Goal: Task Accomplishment & Management: Manage account settings

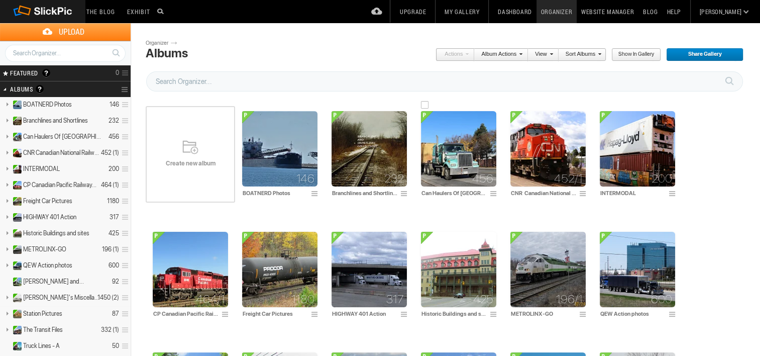
click at [449, 162] on img at bounding box center [458, 148] width 75 height 75
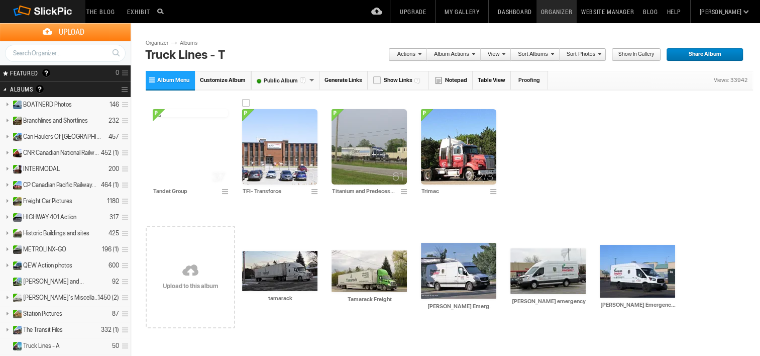
click at [287, 151] on img at bounding box center [279, 146] width 75 height 75
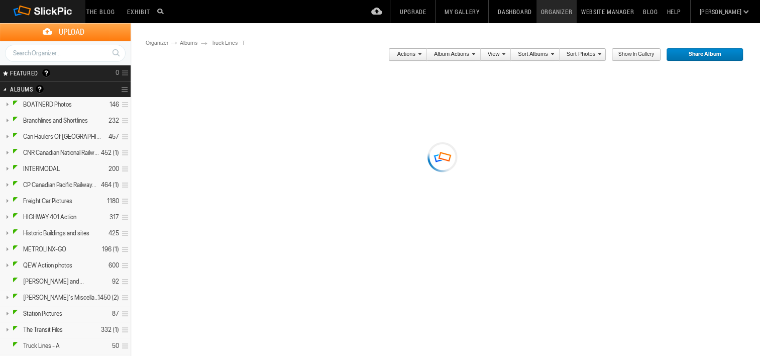
type input "TFI- Transforce"
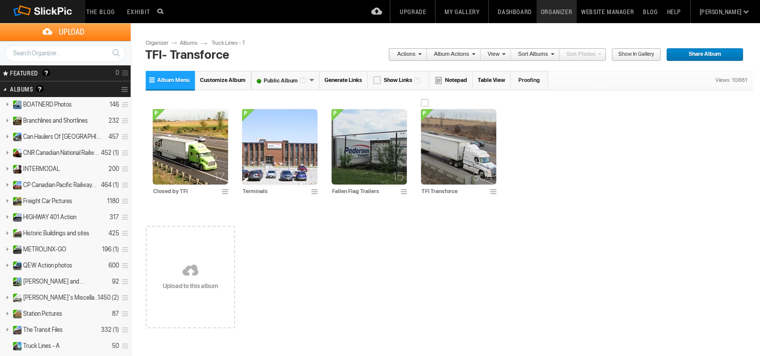
click at [448, 162] on img at bounding box center [458, 146] width 75 height 75
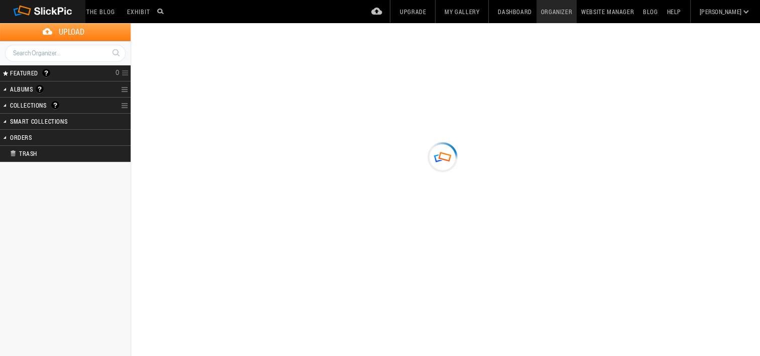
type input "TFI Transforce"
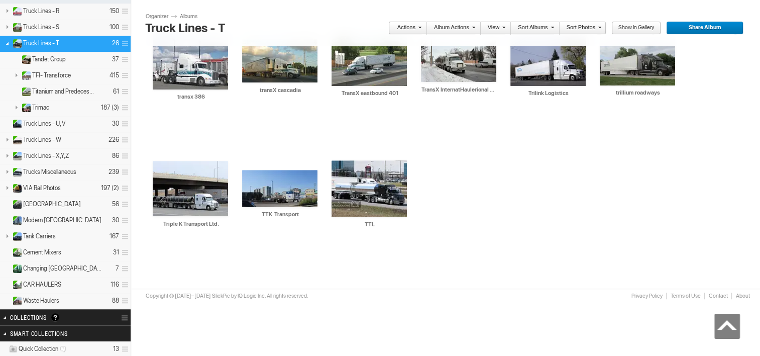
scroll to position [623, 0]
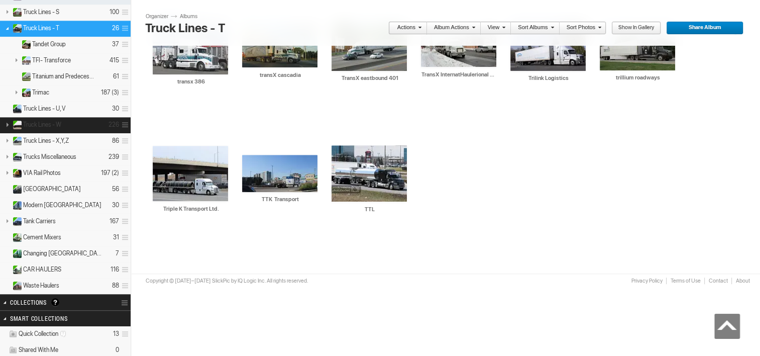
click at [49, 121] on span "Truck Lines - W" at bounding box center [42, 125] width 38 height 8
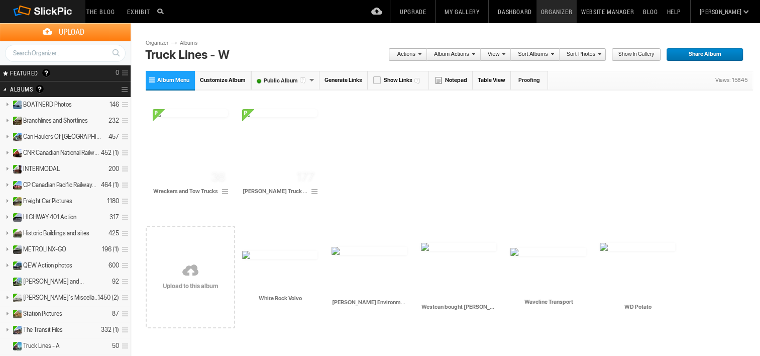
click at [190, 282] on link at bounding box center [190, 271] width 89 height 116
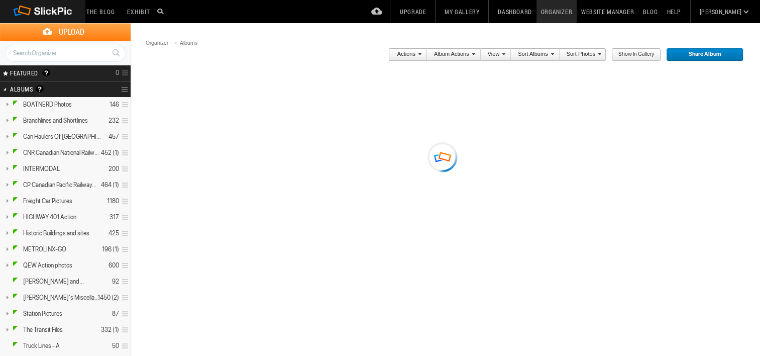
type input "Truck Lines - W"
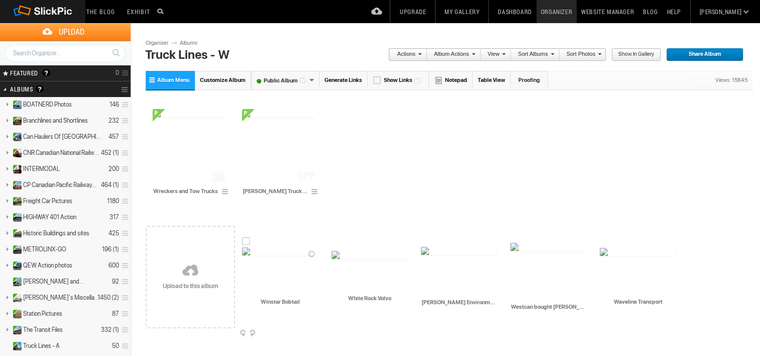
click at [271, 255] on img at bounding box center [279, 251] width 75 height 8
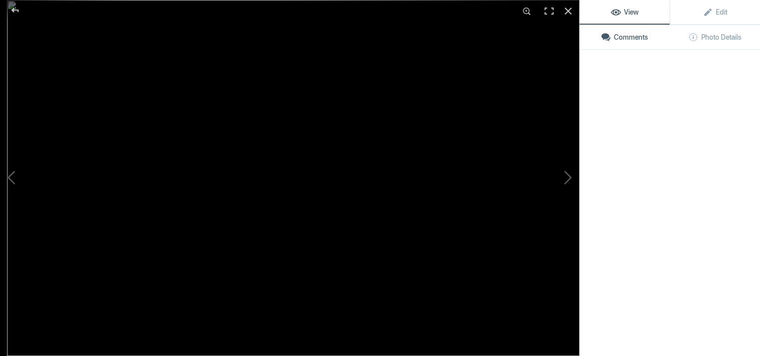
click at [271, 277] on img at bounding box center [293, 178] width 573 height 356
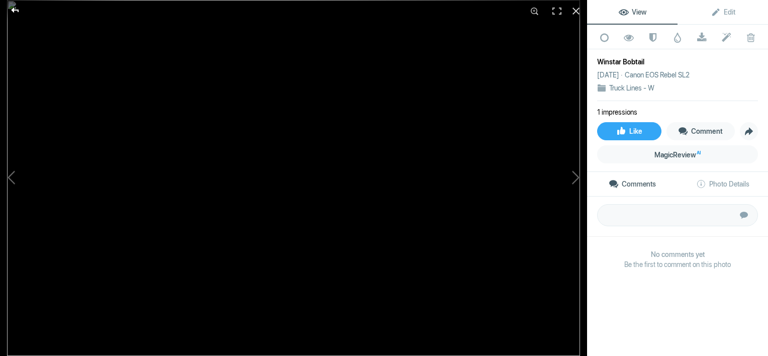
click at [16, 9] on div at bounding box center [15, 10] width 36 height 20
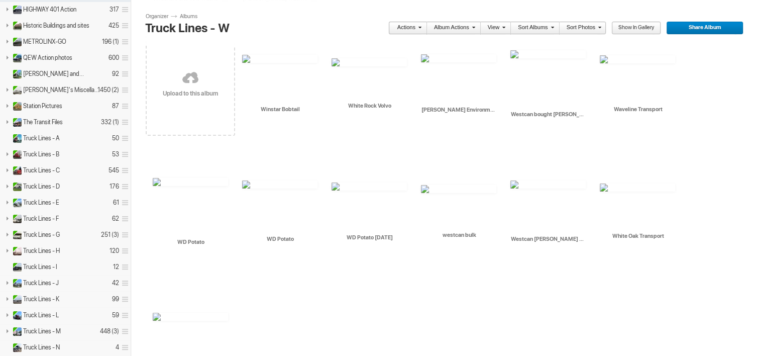
scroll to position [231, 0]
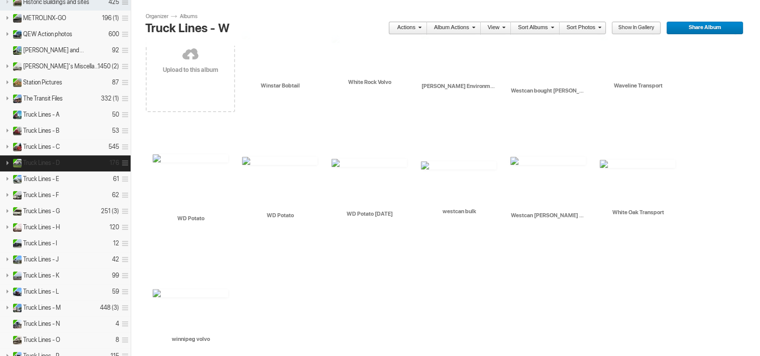
click at [46, 159] on span "Truck Lines - D" at bounding box center [41, 163] width 37 height 8
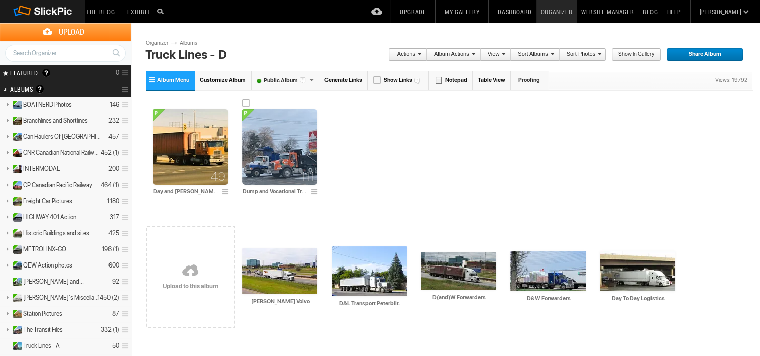
click at [263, 134] on img at bounding box center [279, 146] width 75 height 75
click at [263, 133] on img at bounding box center [279, 146] width 75 height 75
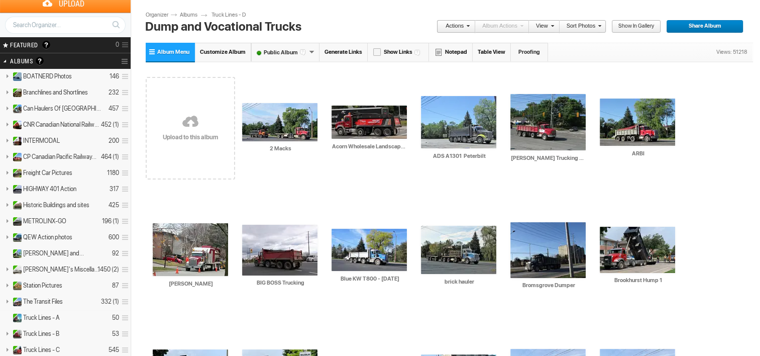
scroll to position [10, 0]
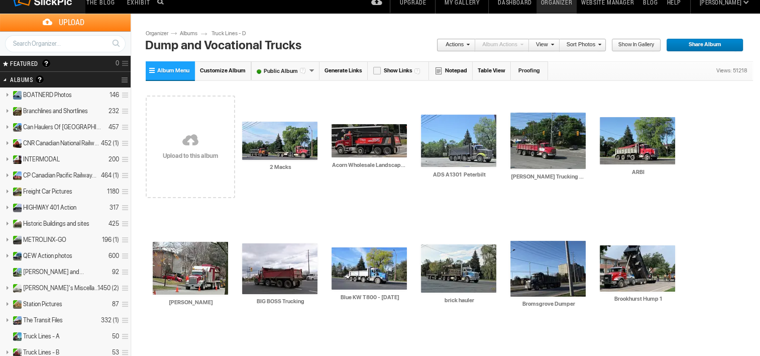
click at [185, 154] on link at bounding box center [190, 141] width 89 height 116
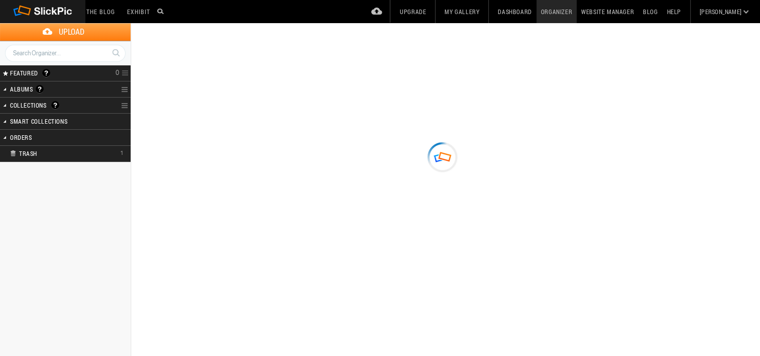
type input "Dump and Vocational Trucks"
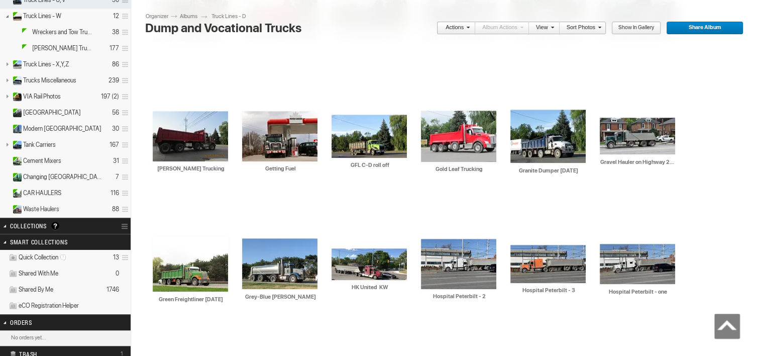
scroll to position [642, 0]
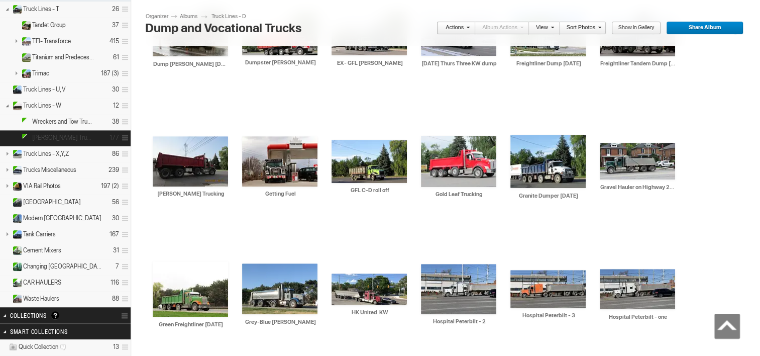
click at [72, 142] on span "[PERSON_NAME] Truck Lines" at bounding box center [63, 138] width 62 height 8
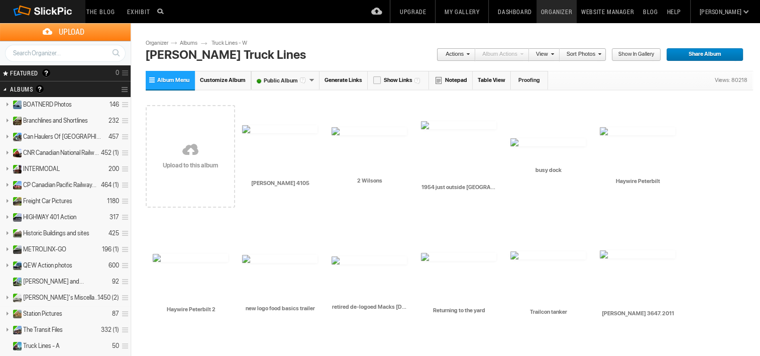
click at [209, 148] on link at bounding box center [190, 150] width 89 height 116
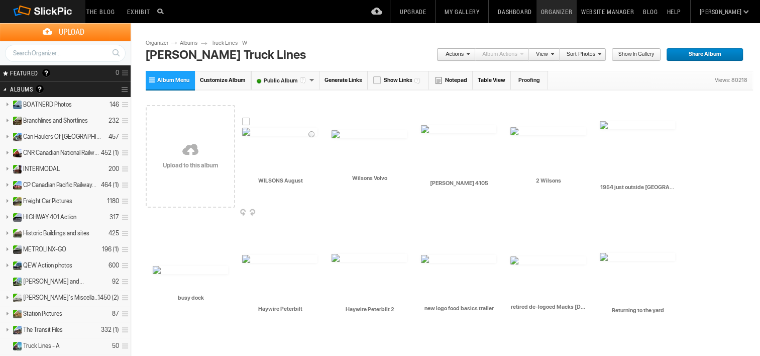
click at [281, 136] on img at bounding box center [279, 132] width 75 height 8
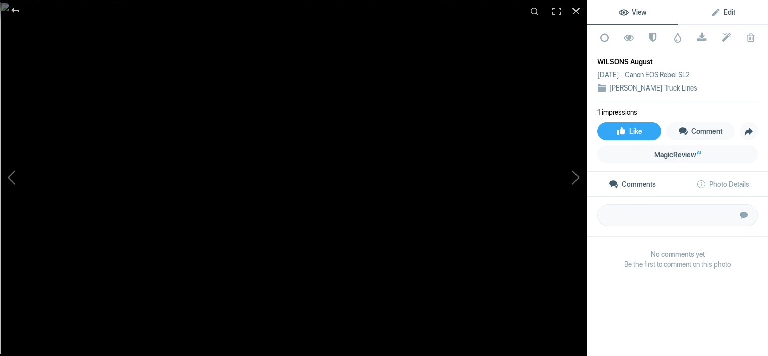
click at [727, 11] on span "Edit" at bounding box center [723, 12] width 25 height 8
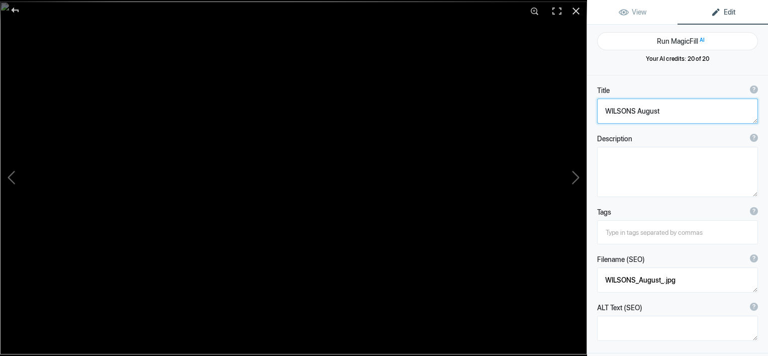
click at [661, 107] on textarea at bounding box center [677, 110] width 161 height 25
click at [569, 180] on button at bounding box center [549, 178] width 75 height 128
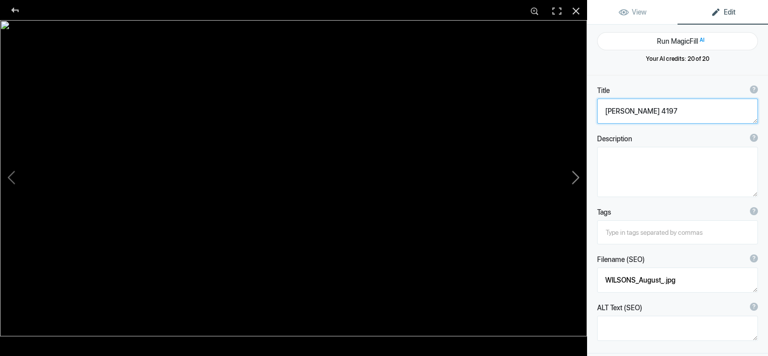
type textarea "Wilsons Volvo"
type textarea "Wilsons_Volvo.jpg"
click at [6, 176] on button at bounding box center [37, 178] width 75 height 128
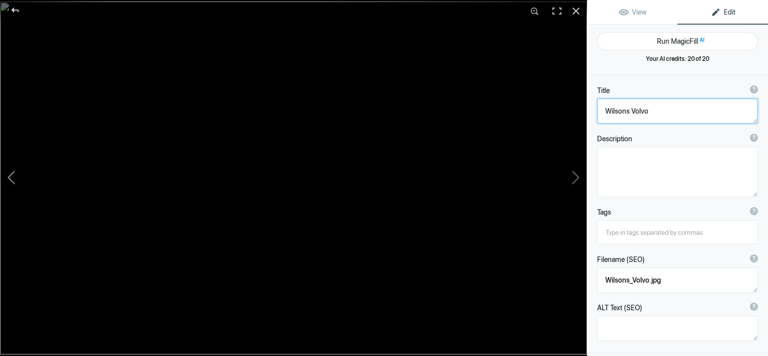
type textarea "WILSON 4197"
type textarea "WILSONS_August_.jpg"
click at [569, 178] on button at bounding box center [549, 178] width 75 height 128
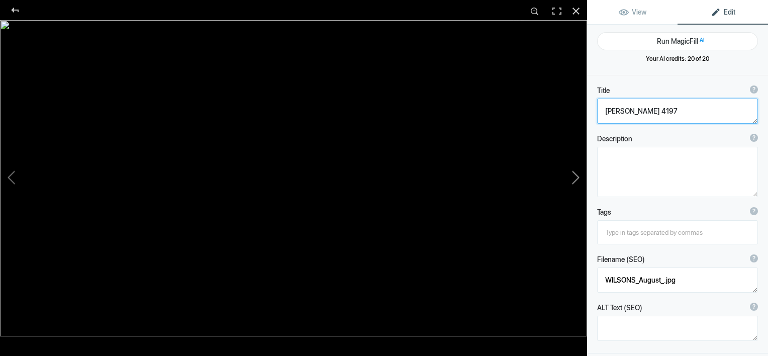
type textarea "Wilsons Volvo"
type textarea "Wilsons_Volvo.jpg"
drag, startPoint x: 631, startPoint y: 111, endPoint x: 661, endPoint y: 111, distance: 30.2
click at [661, 111] on textarea at bounding box center [677, 110] width 161 height 25
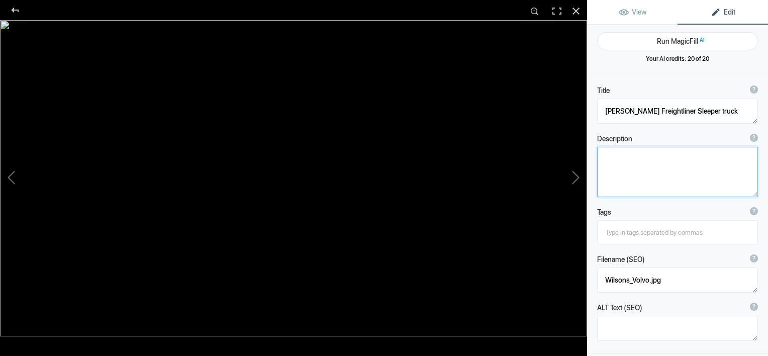
click at [641, 183] on textarea at bounding box center [677, 172] width 161 height 50
click at [529, 201] on button at bounding box center [549, 178] width 75 height 128
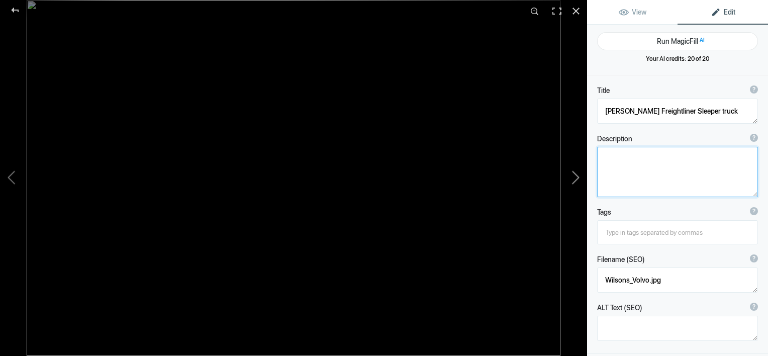
type textarea "[PERSON_NAME] 4105"
type textarea "Wilson_4105.jpg"
click at [572, 179] on button at bounding box center [549, 178] width 75 height 128
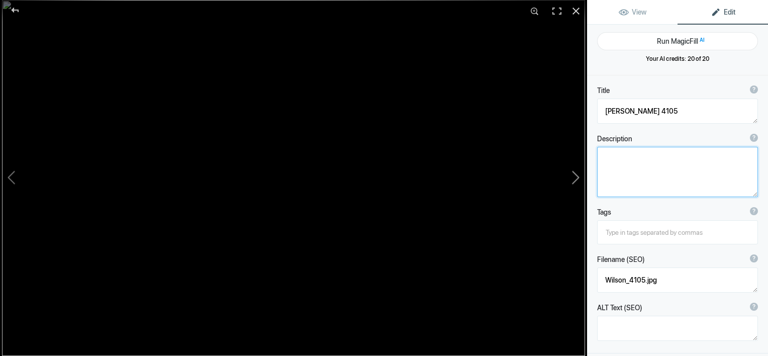
type textarea "2 Wilsons"
type textarea "2_wilsons.jpg"
click at [18, 177] on button at bounding box center [37, 178] width 75 height 128
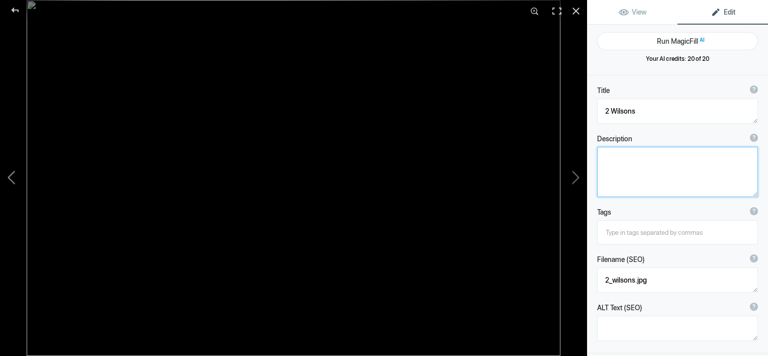
type textarea "[PERSON_NAME] 4105"
type textarea "Wilson_4105.jpg"
click at [575, 178] on button at bounding box center [549, 178] width 75 height 128
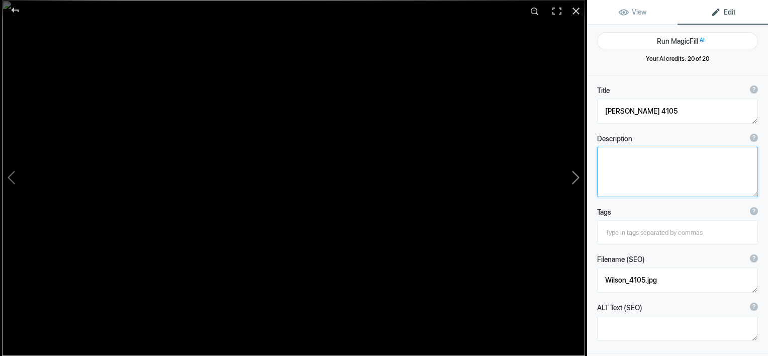
type textarea "2 Wilsons"
type textarea "2_wilsons.jpg"
click at [575, 178] on button at bounding box center [549, 178] width 75 height 128
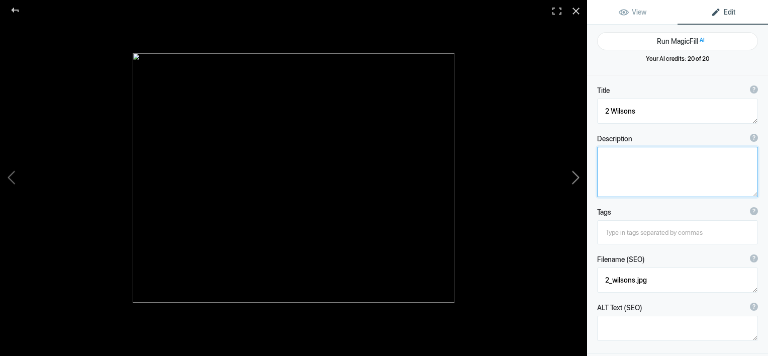
type textarea "1954 just outside [GEOGRAPHIC_DATA]"
type textarea "”In 1954 this heavy truck slows to a crawl as it approaches a bad stretch on Up…"
type textarea "185093658_10157971221131961_4157121075823954165_n.jpg"
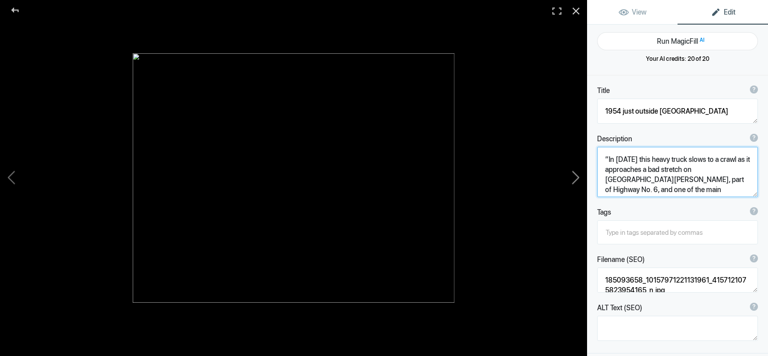
click at [575, 178] on button at bounding box center [549, 178] width 75 height 128
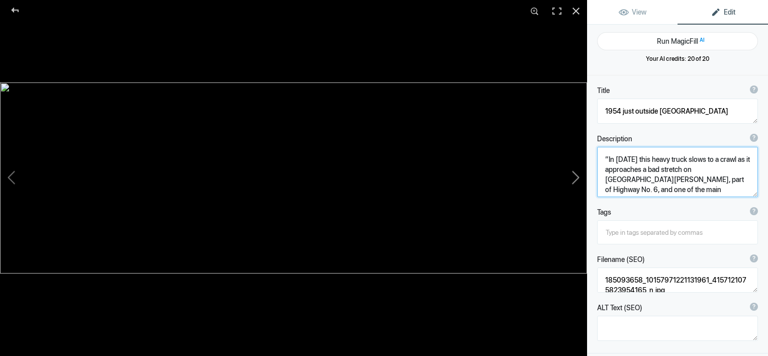
type textarea "busy dock"
type textarea "A special on potatoes that week? The wilson truck is in Mckay and Hughes who we…"
type textarea "busy_dock.jpg"
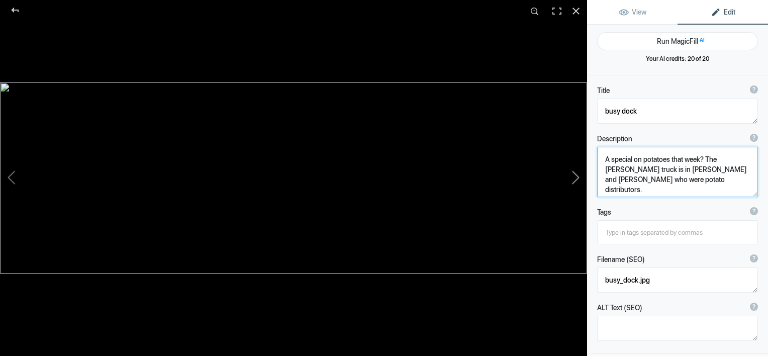
click at [575, 178] on button at bounding box center [549, 178] width 75 height 128
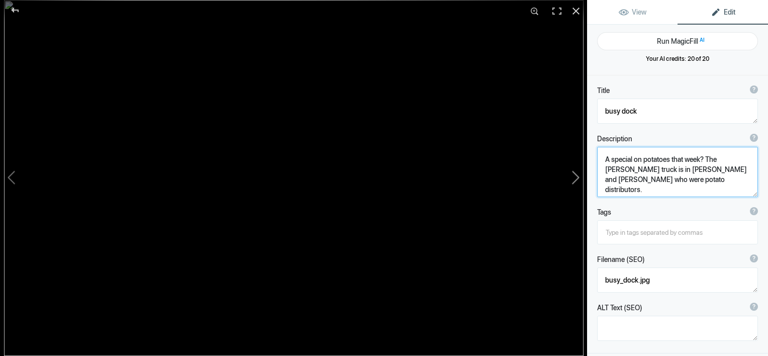
type textarea "Haywire Peterbilt"
type textarea "Owned by Peter Wilson, the youngest of the Wilson brothers. Supermarket Express…"
type textarea "IMG_1987.jpg"
click at [575, 178] on button at bounding box center [549, 178] width 75 height 128
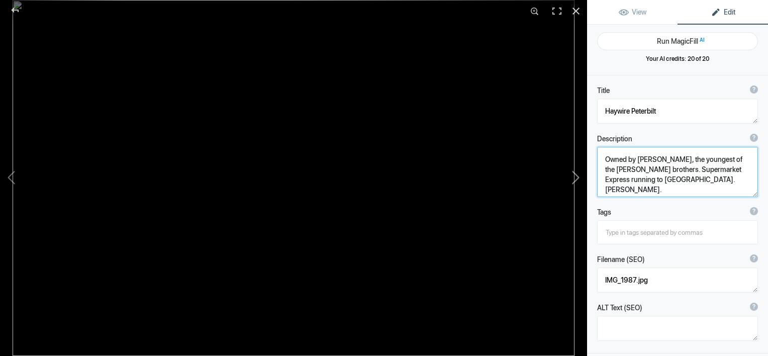
type textarea "Haywire Peterbilt 2"
type textarea "IMG_1988.jpg"
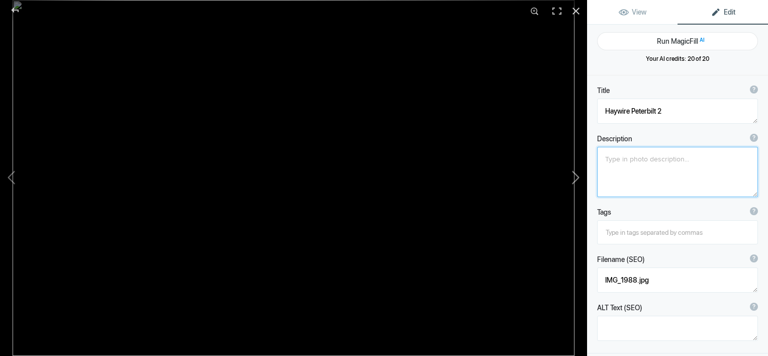
click at [575, 178] on button at bounding box center [549, 178] width 75 height 128
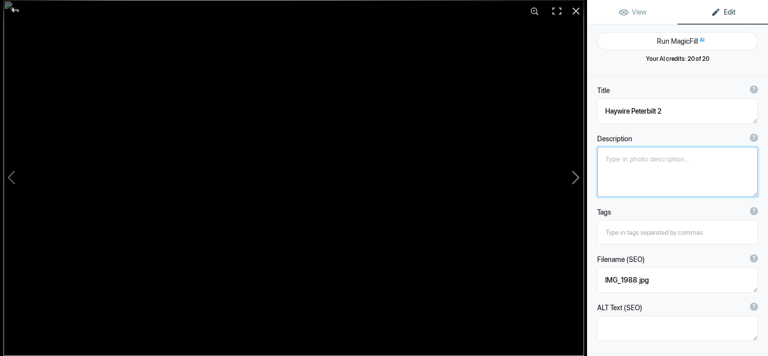
type textarea "new logo food basics trailer"
type textarea "new_logo_food_basics_trailer.jpg"
click at [573, 176] on button at bounding box center [549, 178] width 75 height 128
type textarea "retired de-logoed Macks [DATE]"
type textarea "retired_de-logoed_Macks_08-02-09.jpg"
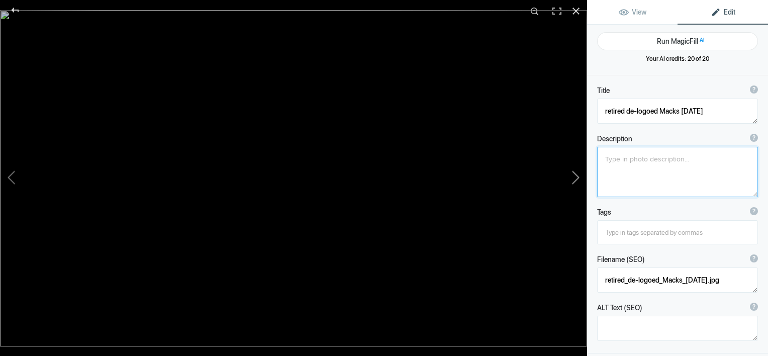
click at [574, 176] on button at bounding box center [549, 178] width 75 height 128
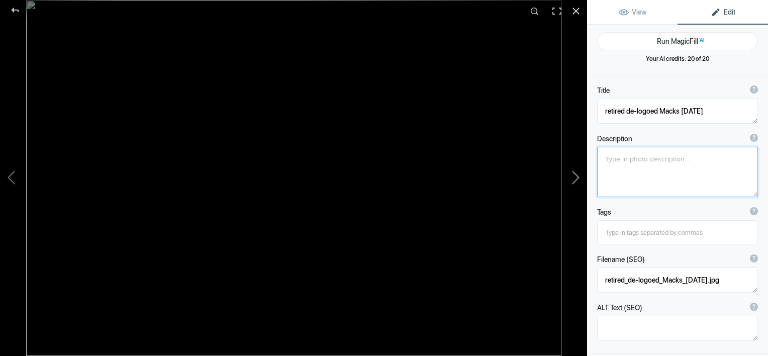
type textarea "Returning to the yard"
type textarea "IMG_1075.jpg"
click at [574, 176] on button at bounding box center [549, 178] width 75 height 128
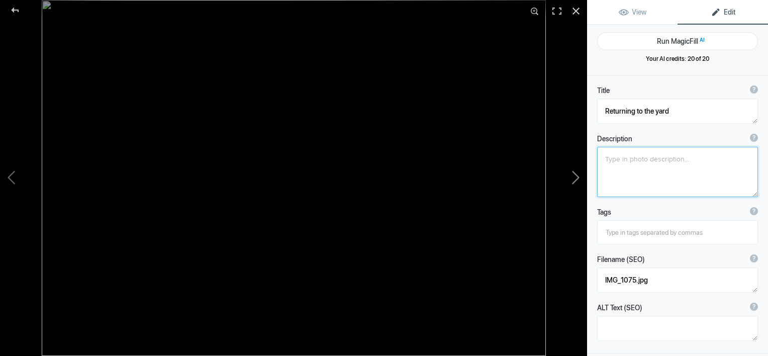
type textarea "Trailcon tanker"
type textarea "trailcon_tanker.jpg"
click at [574, 176] on button at bounding box center [549, 178] width 75 height 128
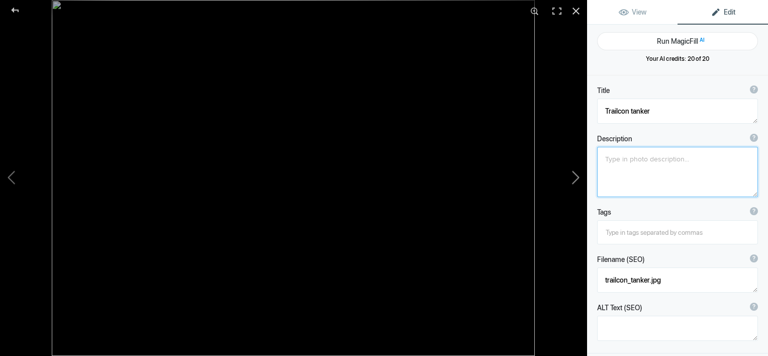
type textarea "[PERSON_NAME] 3647. 2011"
type textarea "wilson_s_3647._2011.jpg"
click at [574, 177] on button at bounding box center [549, 178] width 75 height 128
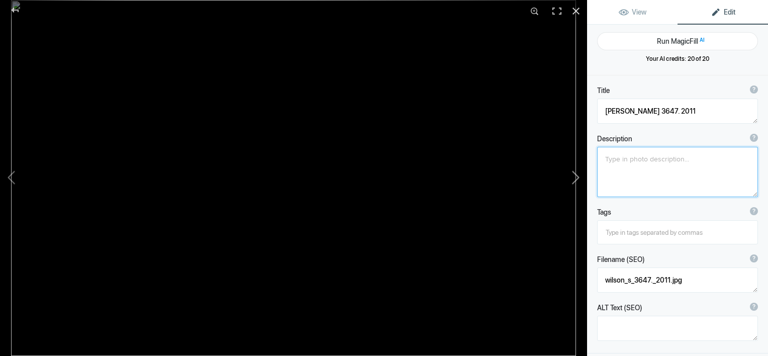
type textarea "[PERSON_NAME] 4196"
type textarea "IMG_1399_(2).jpg"
click at [574, 177] on button at bounding box center [549, 178] width 75 height 128
type textarea "[PERSON_NAME] Inter 8400_"
type textarea "Wilson_s_Inter_8400_.jpg"
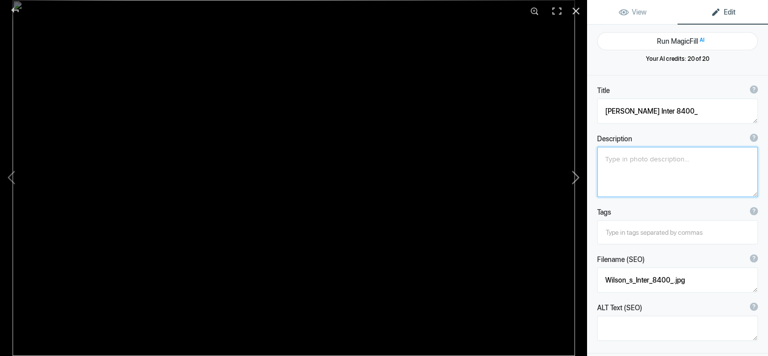
click at [574, 180] on button at bounding box center [549, 178] width 75 height 128
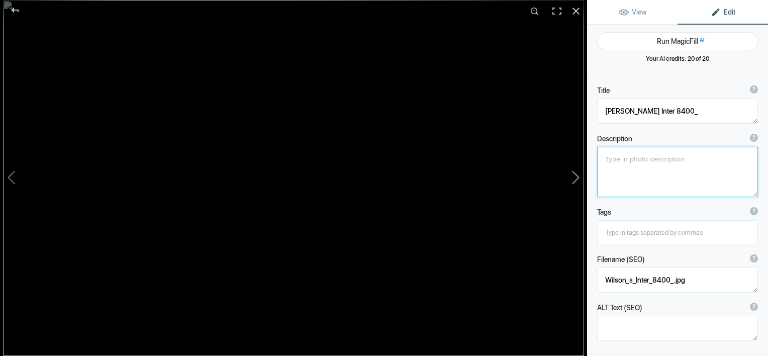
type textarea "[PERSON_NAME] on Hurontario"
type textarea "Wilson's Truck Lines northbound Hurontario Street ."
type textarea "Wilson_s_Hurontario.jpg"
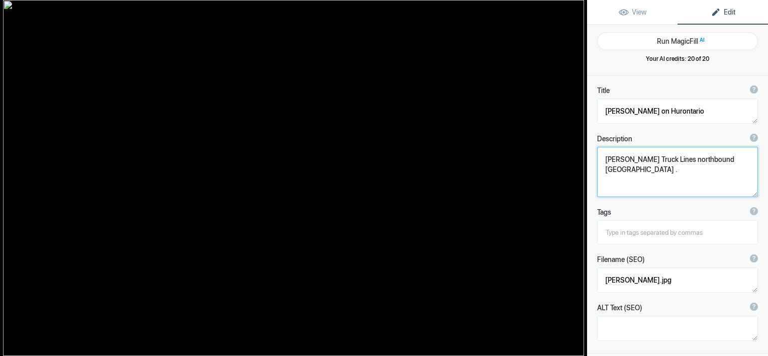
click at [574, 180] on button at bounding box center [549, 178] width 75 height 128
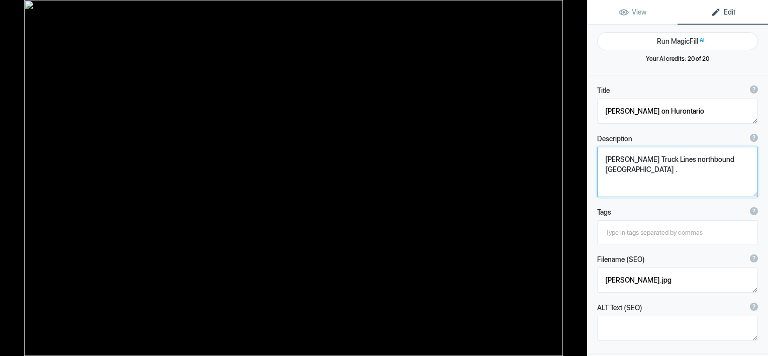
type textarea "[PERSON_NAME] R Model [PERSON_NAME] 1500"
type textarea "This is a Doug McKenzie photo of the Wilson paint scheme and most popular tract…"
type textarea "35634162_1380312702112816_2908307275938529280_n.jpg"
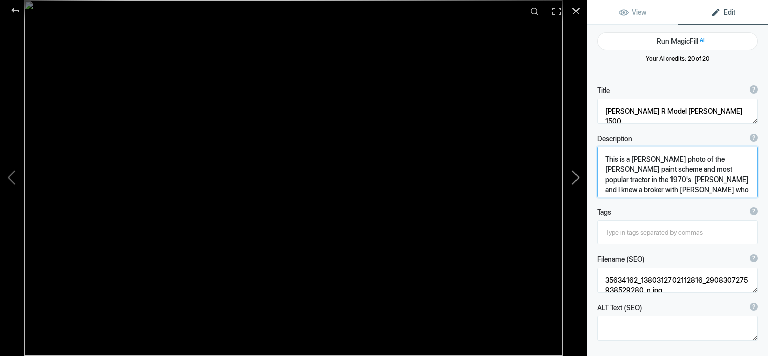
click at [575, 180] on button at bounding box center [549, 178] width 75 height 128
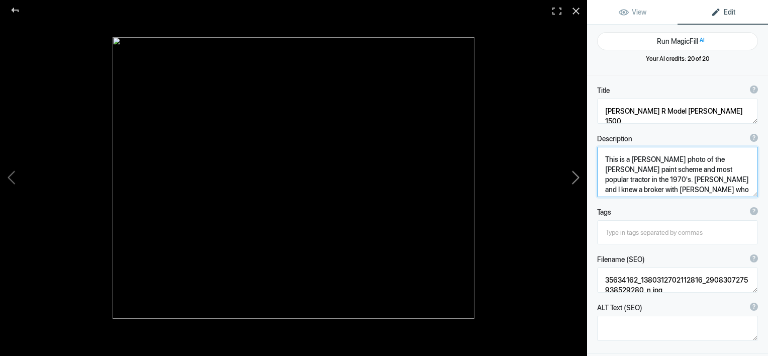
type textarea "[PERSON_NAME] Superliner [PERSON_NAME]"
type textarea "wilsons_superliner.jpg"
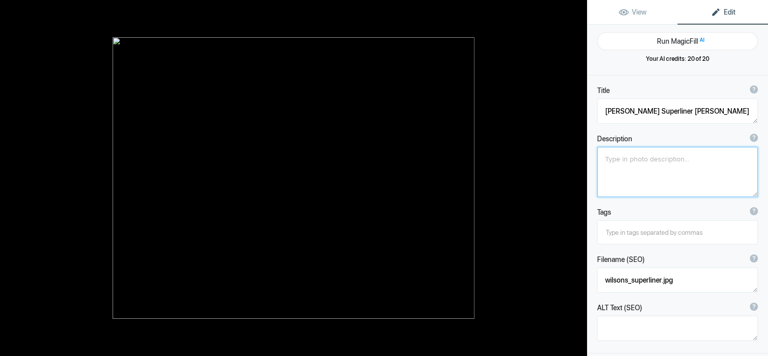
click at [575, 180] on button at bounding box center [549, 178] width 75 height 128
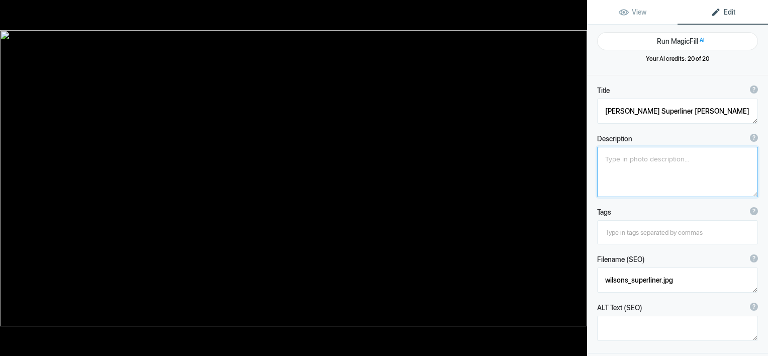
type textarea "[PERSON_NAME] trailer yard."
type textarea "Wilson_s_trailer_yard..jpg"
click at [575, 180] on button at bounding box center [549, 178] width 75 height 128
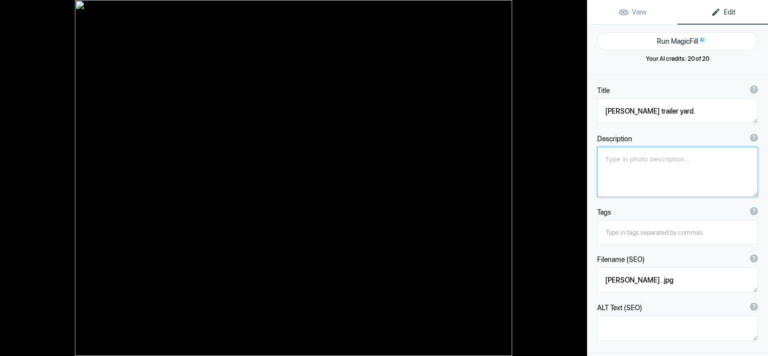
type textarea "[PERSON_NAME] Transport unit 2 old picture"
type textarea "Wilson_s_Transport_unit_2_old_picture.jpg"
click at [575, 180] on button at bounding box center [549, 178] width 75 height 128
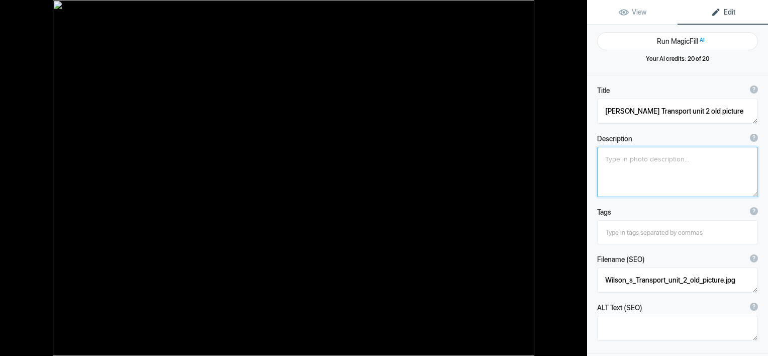
type textarea "[PERSON_NAME]-dawg-gone-dawg"
type textarea "Wilson-dawg-gone-dawg.jpg"
click at [575, 180] on button at bounding box center [549, 178] width 75 height 128
type textarea "[PERSON_NAME] - specialized motor express- [PHONE_NUMBER][DATE]"
type textarea "wilson_-_specialized_motor_express-_6242_06-21-09.jpg"
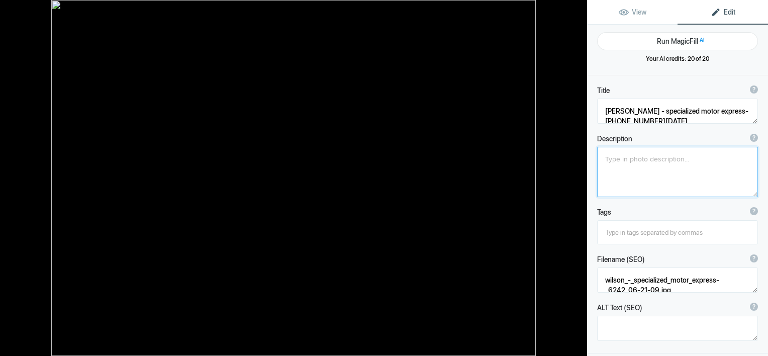
click at [575, 180] on button at bounding box center [549, 178] width 75 height 128
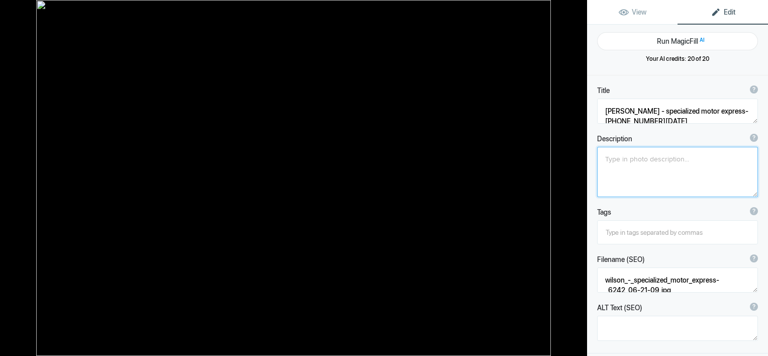
type textarea "[PERSON_NAME] 40 foot trailer"
type textarea "Wilson_40_footer.jpg"
click at [575, 180] on button at bounding box center [549, 178] width 75 height 128
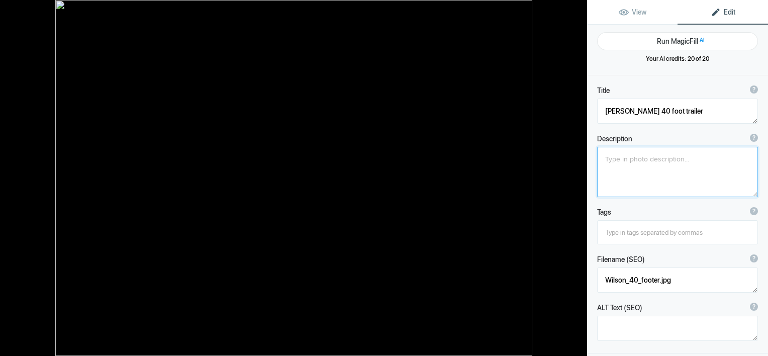
type textarea "[PERSON_NAME] 1013"
type textarea "December 21 2012; returning to the yard on the QEW"
type textarea "021.jpg"
click at [575, 180] on button at bounding box center [549, 178] width 75 height 128
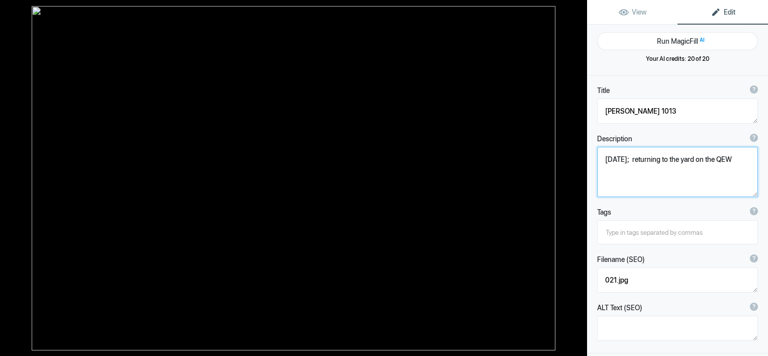
type textarea "[PERSON_NAME] 1041"
type textarea "qew-17-wilson.jpg"
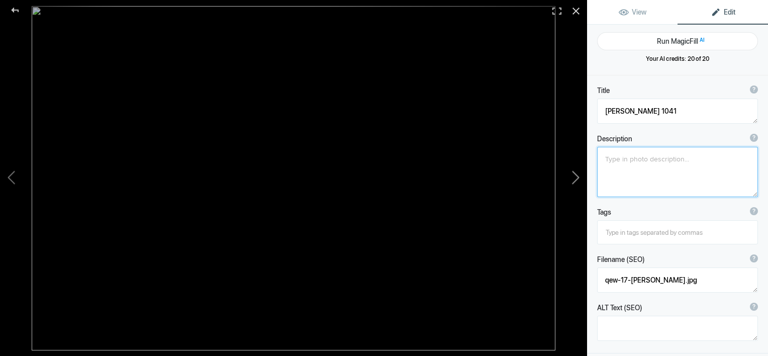
click at [570, 179] on button at bounding box center [549, 178] width 75 height 128
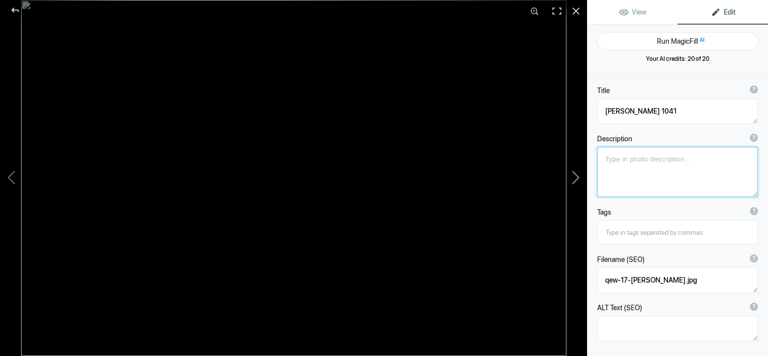
type textarea "[PERSON_NAME] 1431"
type textarea "wilson_1431.jpg"
click at [572, 179] on button at bounding box center [549, 178] width 75 height 128
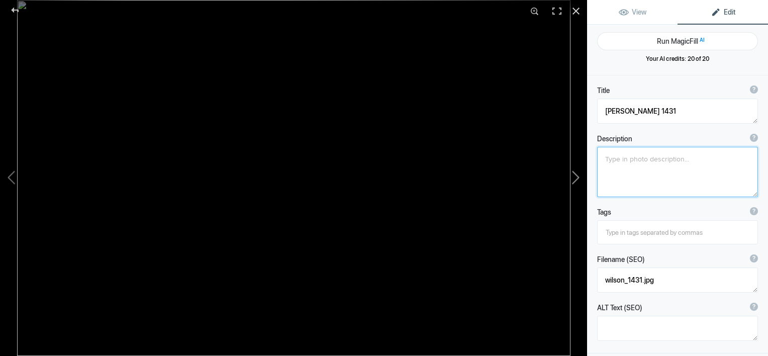
type textarea "[PERSON_NAME] [DATE] 2009"
type textarea "wilson_1502_July_13_2009.jpg"
click at [577, 179] on button at bounding box center [549, 178] width 75 height 128
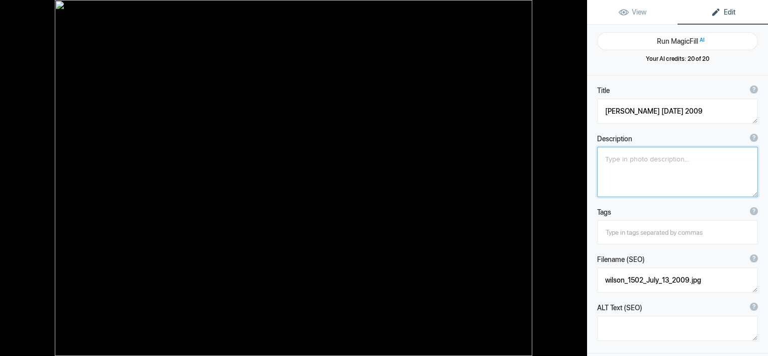
type textarea "[PERSON_NAME] 1507"
type textarea "wilson_1507.jpg"
click at [576, 176] on button at bounding box center [549, 178] width 75 height 128
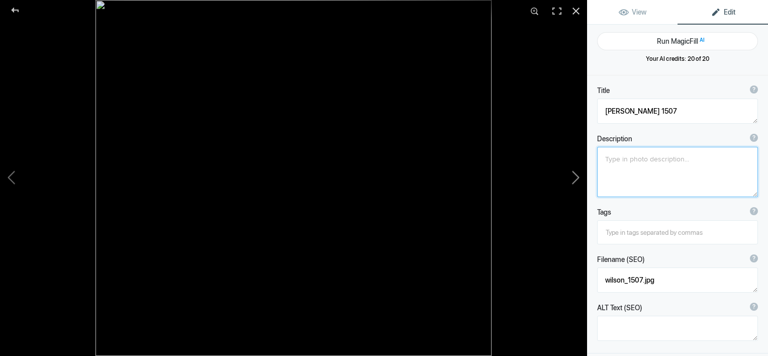
type textarea "[PERSON_NAME] 1540"
type textarea "wilson_1540.jpg"
click at [574, 177] on button at bounding box center [549, 178] width 75 height 128
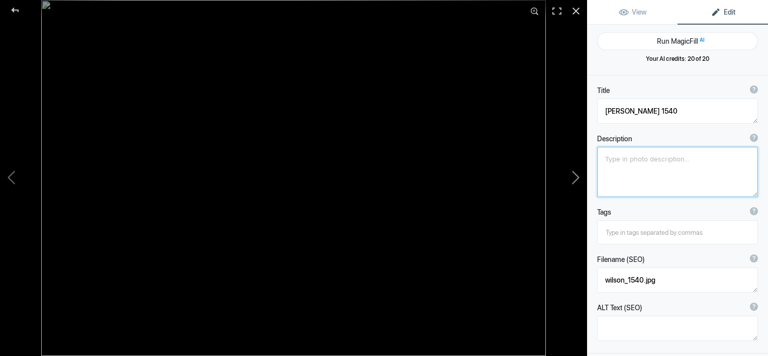
type textarea "[PERSON_NAME] 1547"
type textarea "wilson_1547.jpg"
click at [574, 177] on button at bounding box center [549, 178] width 75 height 128
type textarea "[PERSON_NAME] 1547 [PERSON_NAME] 386"
type textarea "Bobtailing on West Mall near the terminal."
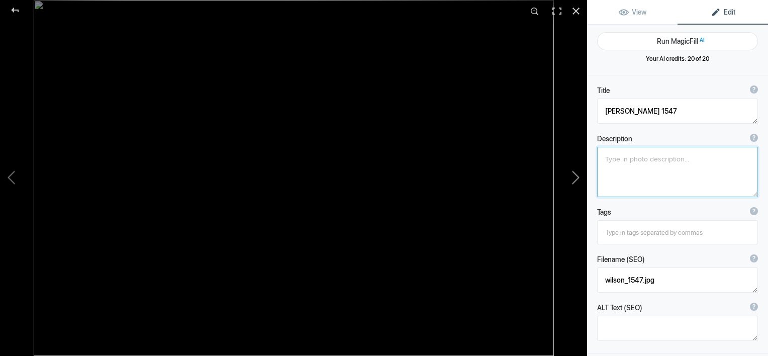
type textarea "Wilson_1547_Pete_386.jpg"
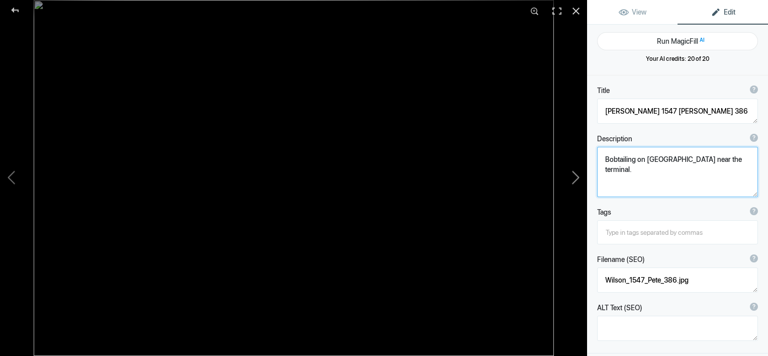
click at [573, 179] on button at bounding box center [549, 178] width 75 height 128
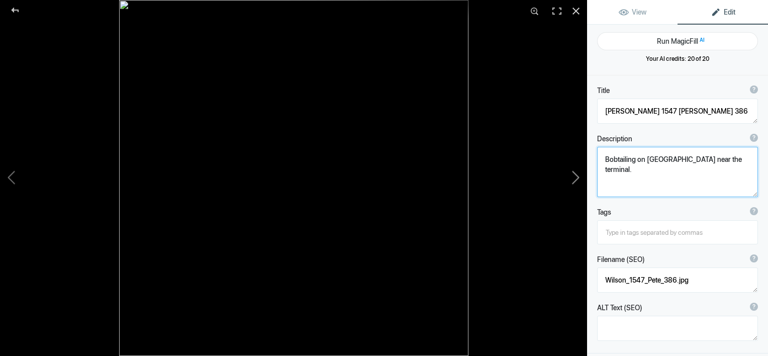
type textarea "[PERSON_NAME] [PHONE_NUMBER][DATE]"
type textarea "wilson_1565_29-11-09.jpg"
click at [573, 179] on button at bounding box center [549, 178] width 75 height 128
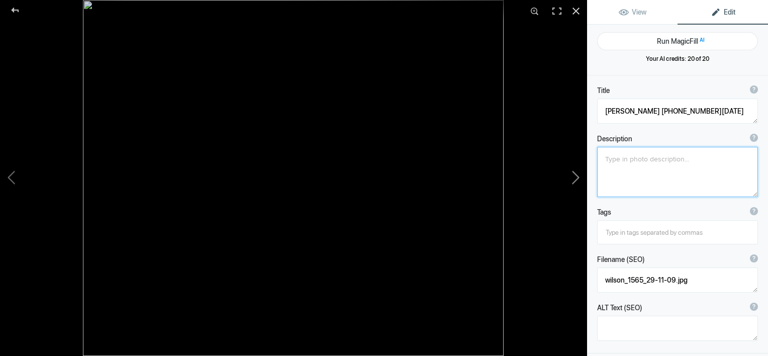
type textarea "[PERSON_NAME] [PHONE_NUMBER][DATE]"
type textarea "wilson_1567_04-19-09.jpg"
click at [564, 176] on button at bounding box center [549, 178] width 75 height 128
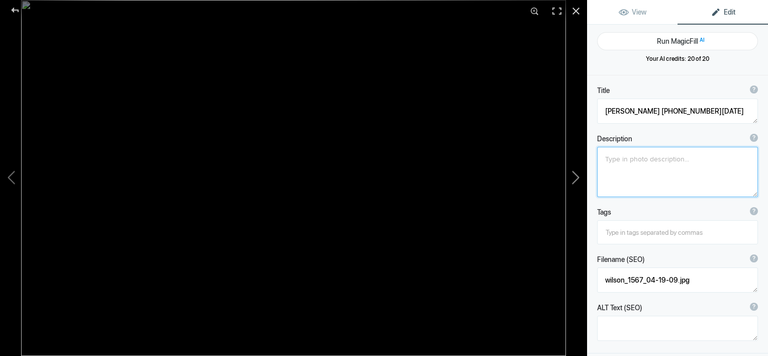
type textarea "[PERSON_NAME] 1568"
type textarea "May 19 2020."
type textarea "IMG_1240_(4).jpg"
click at [566, 179] on button at bounding box center [549, 178] width 75 height 128
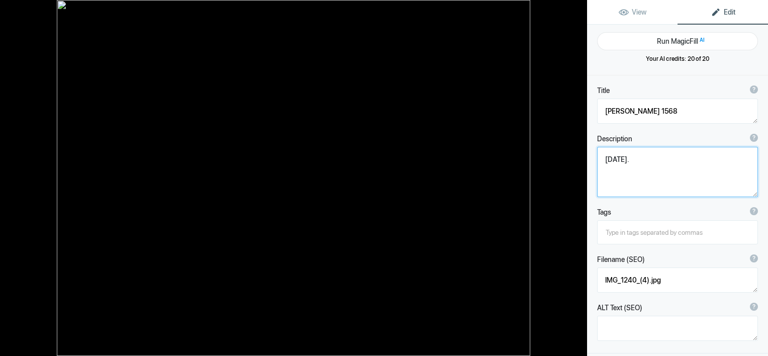
type textarea "[PERSON_NAME] 1590"
type textarea "wilson_1590.jpg"
click at [577, 177] on button at bounding box center [549, 178] width 75 height 128
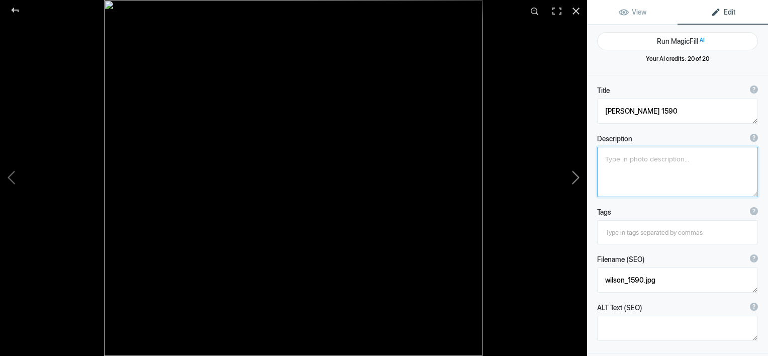
type textarea "[PERSON_NAME] [PHONE_NUMBER][DATE]"
type textarea "wilson_1590_01-11-06.jpg"
click at [577, 177] on button at bounding box center [549, 178] width 75 height 128
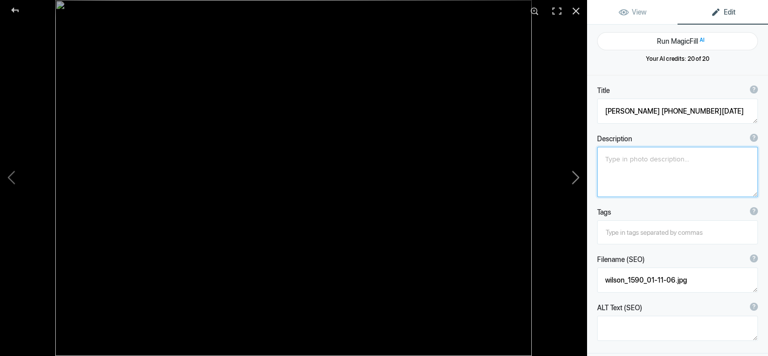
type textarea "[PERSON_NAME] 1590 [DATE]"
type textarea "wilsons_1590.jpg"
click at [577, 177] on button at bounding box center [549, 178] width 75 height 128
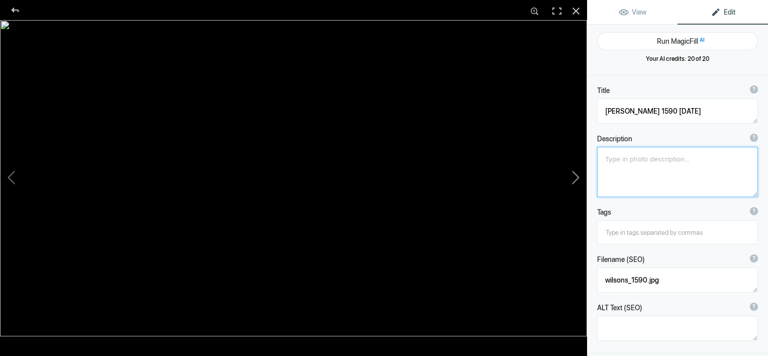
type textarea "[PERSON_NAME] [PHONE_NUMBER][DATE]"
type textarea "wilson_1595_05-24-08.jpg"
click at [577, 177] on button at bounding box center [549, 178] width 75 height 128
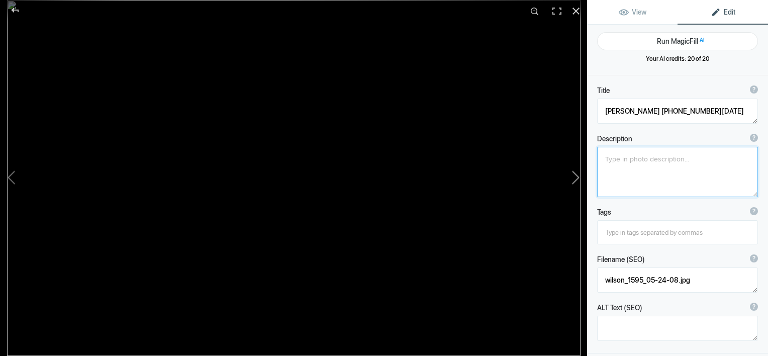
type textarea "[PERSON_NAME] 1802 new logo"
type textarea "Wilson_1802_new_logo.jpg"
click at [577, 177] on button at bounding box center [549, 178] width 75 height 128
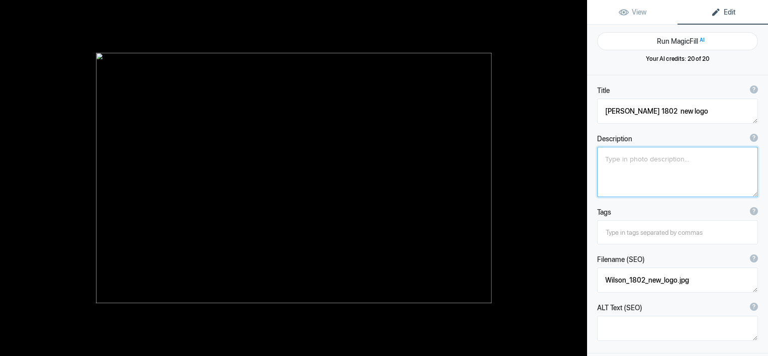
type textarea "[PERSON_NAME] 1819"
type textarea "On The Queensway in Etobicoke going to the West Mall."
type textarea "IMG_1190_(2)wilson_1819.jpg"
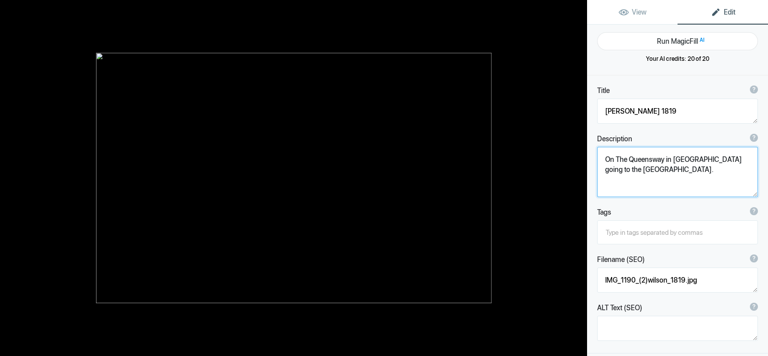
click at [577, 177] on button at bounding box center [549, 178] width 75 height 128
type textarea "[PERSON_NAME] 1835"
type textarea "Volvo bobtails along the Queensway towards the West Mall."
type textarea "IMG_1191_(2)wilson_1835.jpg"
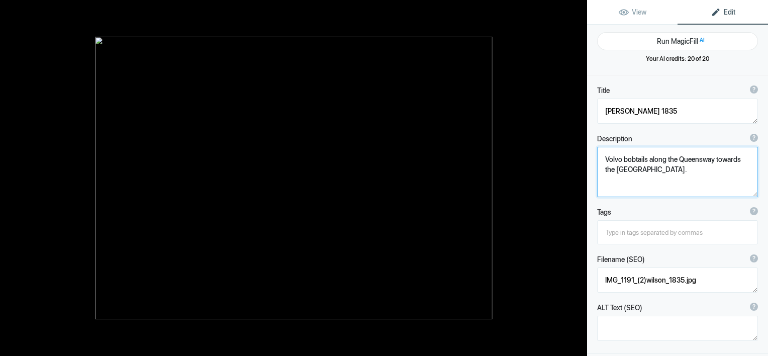
click at [577, 177] on button at bounding box center [549, 178] width 75 height 128
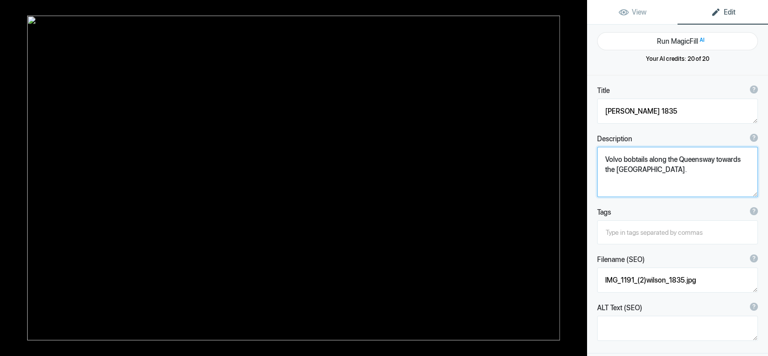
type textarea "[PERSON_NAME] 1849"
type textarea "IMG_0275_(2)Wilson_1849.jpg"
click at [577, 177] on button at bounding box center [549, 178] width 75 height 128
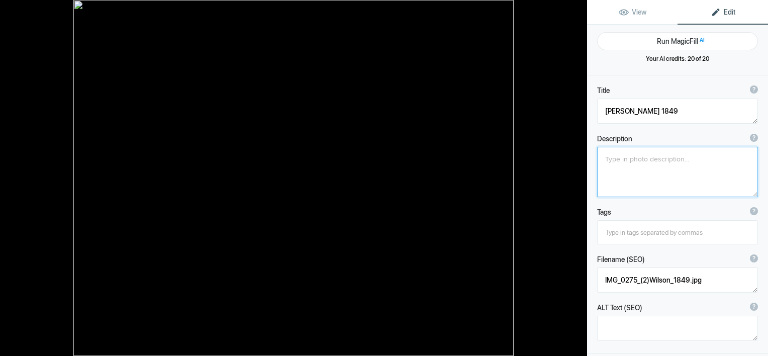
type textarea "[PERSON_NAME] 1857"
type textarea "IMG_0228_(2).jpg"
click at [577, 177] on button at bounding box center [549, 178] width 75 height 128
type textarea "[PERSON_NAME] 1946"
type textarea "wilson_1946.jpg"
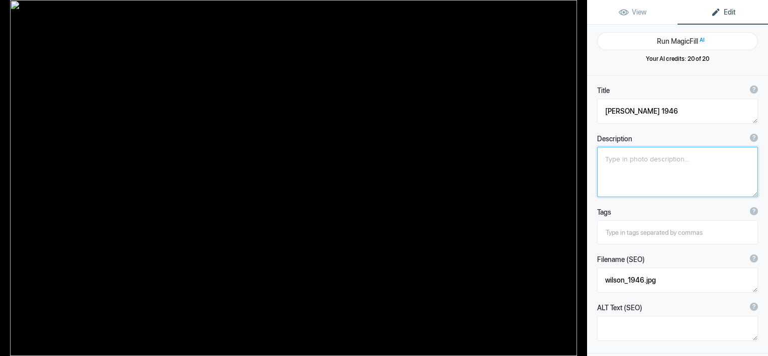
click at [577, 177] on button at bounding box center [549, 178] width 75 height 128
type textarea "[PERSON_NAME] 2021"
type textarea "Wilson_2021.jpg"
click at [572, 177] on button at bounding box center [549, 178] width 75 height 128
type textarea "[PERSON_NAME] 2046"
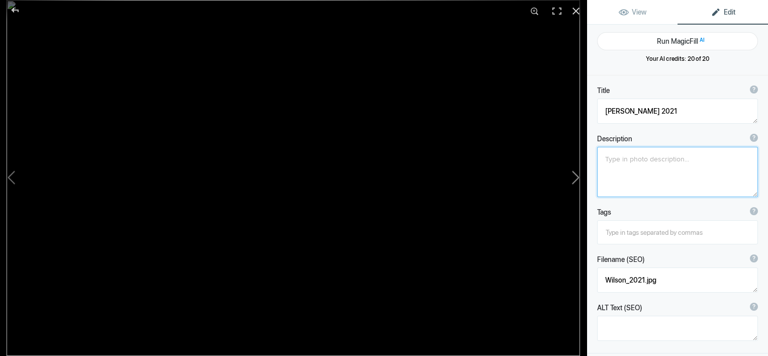
type textarea "wilson_2046.jpg"
click at [572, 177] on button at bounding box center [549, 178] width 75 height 128
type textarea "[PERSON_NAME] 2301 yard goat10-27-07"
type textarea "wilson_2301_yard_goat10-27-07.jpg"
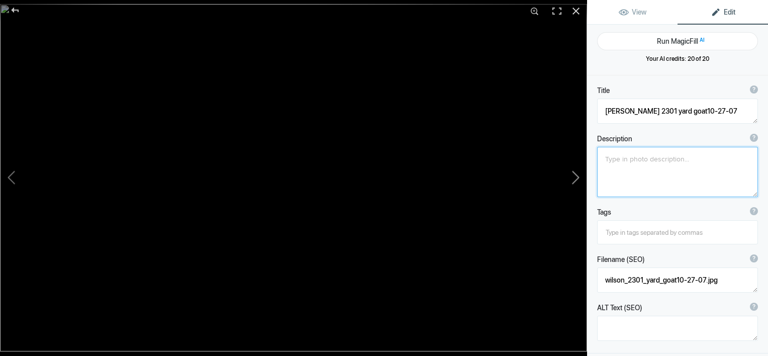
click at [572, 177] on button at bounding box center [549, 178] width 75 height 128
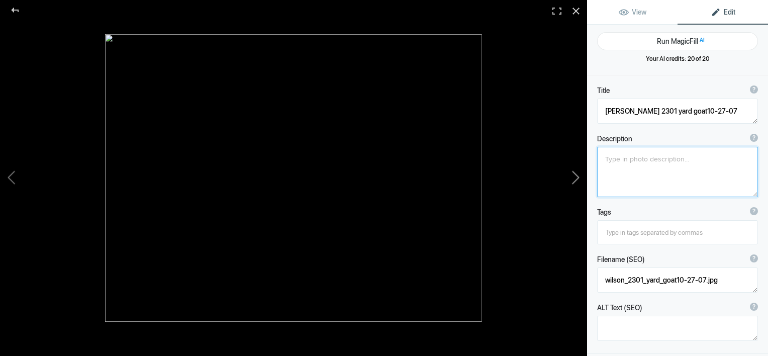
type textarea "[PERSON_NAME] 2303 yard goat"
type textarea "wilson_2303_yard_goat.jpg"
click at [572, 177] on button at bounding box center [549, 178] width 75 height 128
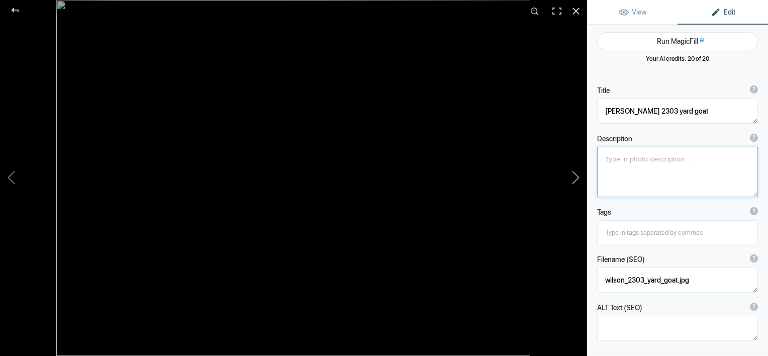
type textarea "[PERSON_NAME] 2506"
type textarea "wilson_2506.jpg"
click at [572, 177] on button at bounding box center [549, 178] width 75 height 128
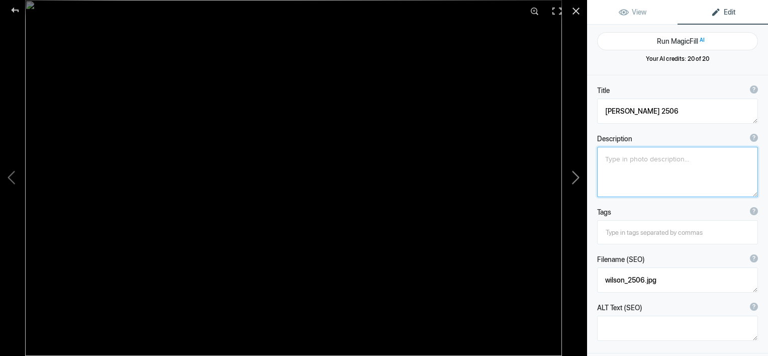
type textarea "[PERSON_NAME] [PHONE_NUMBER][DATE]"
type textarea "wilson_2515_05-24-09.jpg"
click at [572, 177] on button at bounding box center [549, 178] width 75 height 128
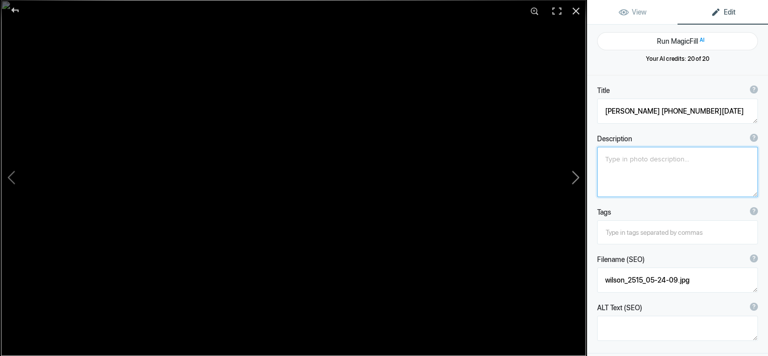
type textarea "[PERSON_NAME] 2521 10_26_08"
type textarea "wilson_2521_10_26_08.jpg"
click at [572, 177] on button at bounding box center [549, 178] width 75 height 128
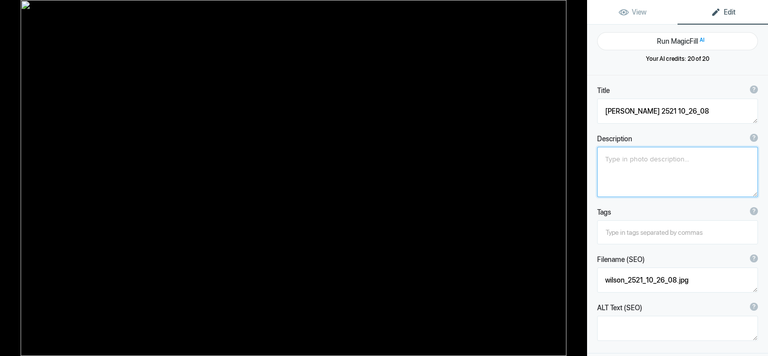
click at [572, 177] on button at bounding box center [549, 178] width 75 height 128
type textarea "[PERSON_NAME] 2525 turning"
type textarea "wilson_2525_turning.jpg"
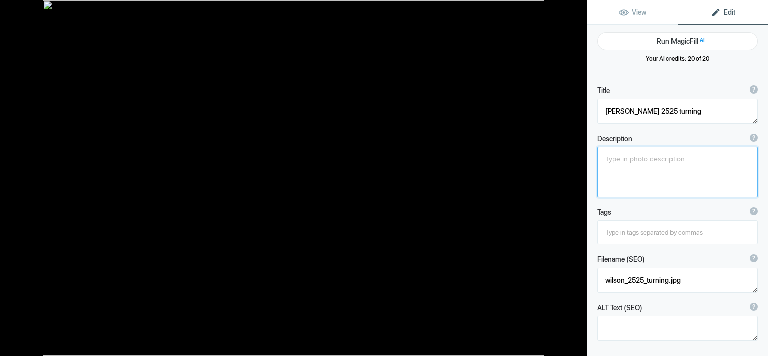
type textarea "[PERSON_NAME] [PHONE_NUMBER][DATE]"
type textarea "wilson_2533_02-22-09.jpg"
click at [572, 177] on button at bounding box center [549, 178] width 75 height 128
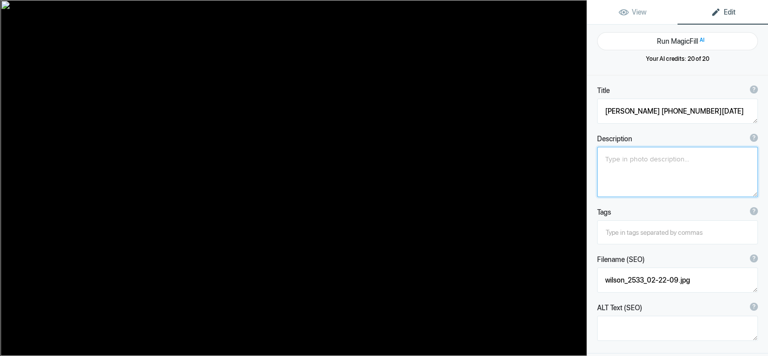
type textarea "[PERSON_NAME] 2535"
type textarea "wilsons_2535.jpg"
click at [572, 177] on button at bounding box center [549, 178] width 75 height 128
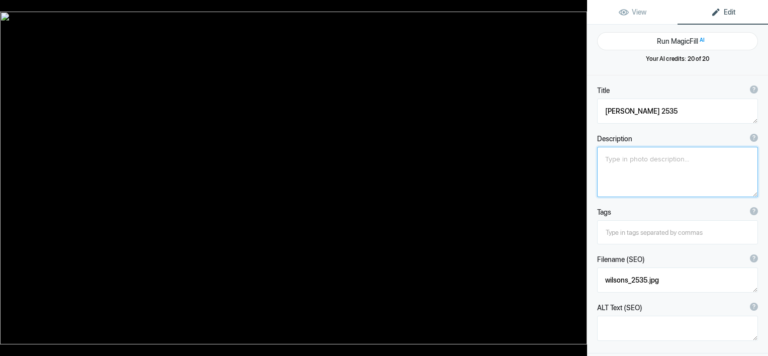
type textarea "[PERSON_NAME] 2536"
type textarea "wilson_2536.jpg"
